Goal: Use online tool/utility: Utilize a website feature to perform a specific function

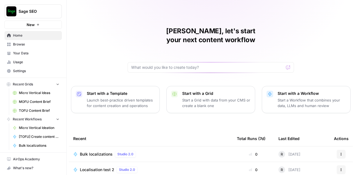
click at [14, 55] on span "Your Data" at bounding box center [36, 53] width 46 height 5
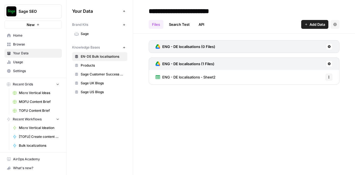
click at [186, 47] on h3 "ENG - DE localisations (0 Files)" at bounding box center [188, 47] width 53 height 6
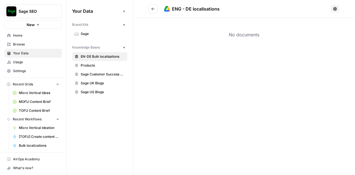
click at [94, 61] on link "Products" at bounding box center [99, 65] width 55 height 9
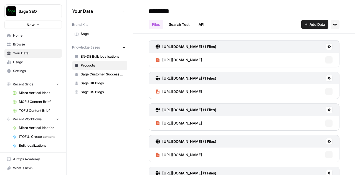
click at [93, 56] on span "EN-DE Bulk localisations" at bounding box center [103, 56] width 44 height 5
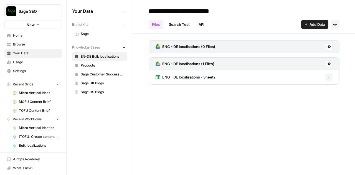
click at [16, 36] on span "Home" at bounding box center [36, 35] width 46 height 5
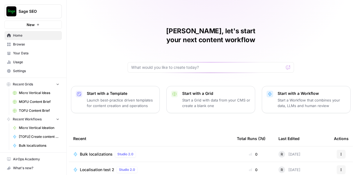
click at [147, 162] on td "Localisation test 2 Studio 2.0" at bounding box center [150, 169] width 163 height 15
click at [104, 167] on span "Localisation test 2" at bounding box center [97, 170] width 34 height 6
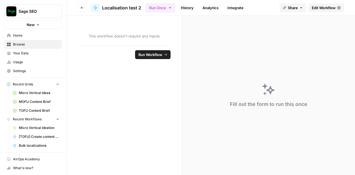
click at [158, 52] on span "Run Workflow" at bounding box center [150, 55] width 24 height 6
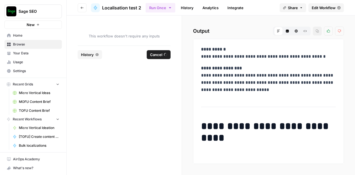
click at [155, 54] on span "Cancel" at bounding box center [156, 55] width 12 height 6
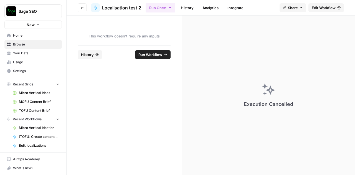
click at [325, 4] on link "Edit Workflow" at bounding box center [325, 7] width 35 height 9
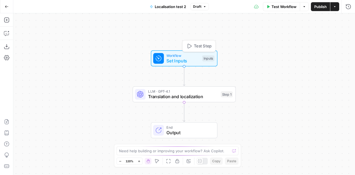
click at [185, 60] on span "Set Inputs" at bounding box center [182, 60] width 33 height 7
click at [158, 56] on icon at bounding box center [158, 58] width 5 height 5
click at [304, 39] on icon "button" at bounding box center [304, 38] width 2 height 2
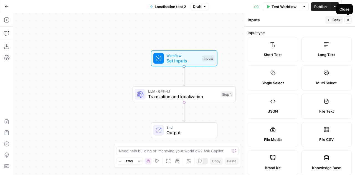
click at [346, 19] on icon "button" at bounding box center [347, 19] width 3 height 3
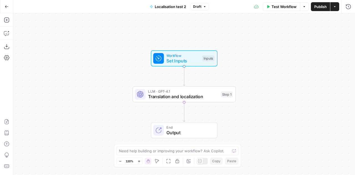
click at [192, 93] on span "LLM · GPT-4.1" at bounding box center [183, 91] width 70 height 5
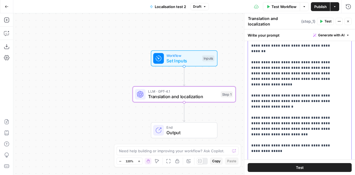
scroll to position [196, 0]
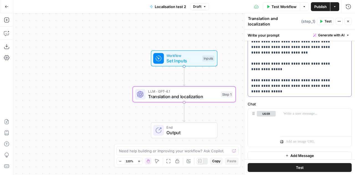
drag, startPoint x: 270, startPoint y: 101, endPoint x: 284, endPoint y: 87, distance: 19.6
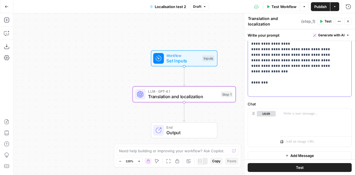
scroll to position [89, 0]
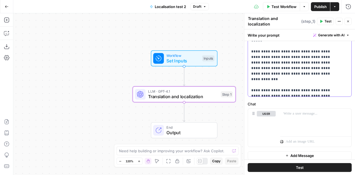
scroll to position [3569, 0]
click at [184, 138] on div "End Output" at bounding box center [184, 130] width 66 height 16
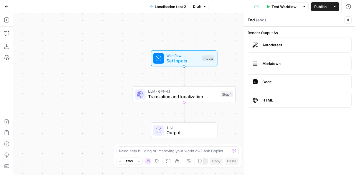
click at [275, 8] on span "Test Workflow" at bounding box center [283, 7] width 25 height 6
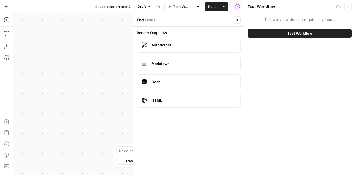
click at [299, 32] on span "Test Workflow" at bounding box center [299, 33] width 25 height 6
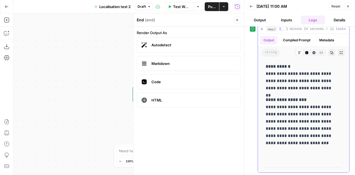
drag, startPoint x: 312, startPoint y: 129, endPoint x: 264, endPoint y: 67, distance: 78.0
copy div "**********"
